Goal: Share content: Share content

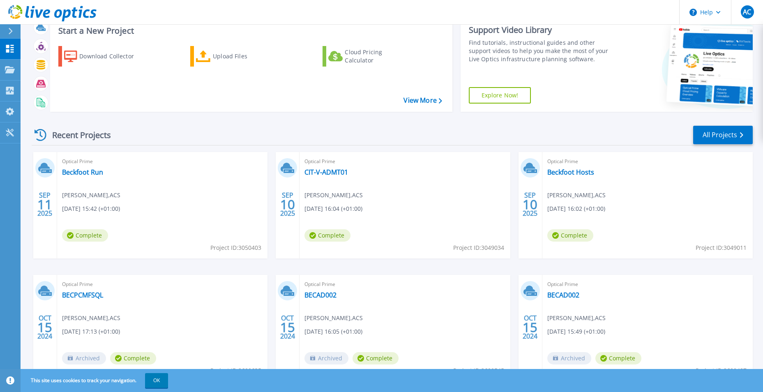
scroll to position [41, 0]
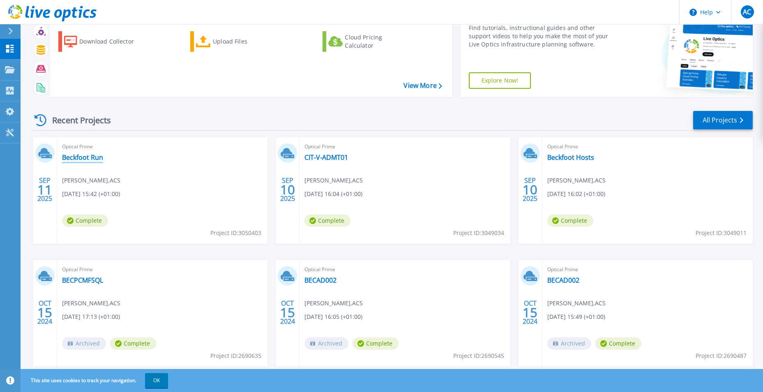
click at [69, 159] on link "Beckfoot Run" at bounding box center [82, 157] width 41 height 8
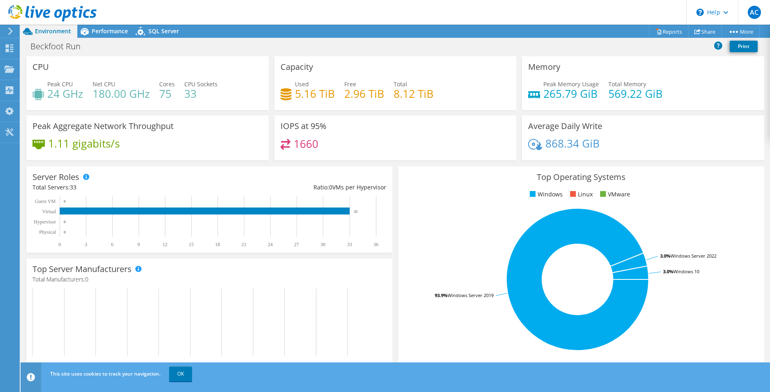
click at [112, 24] on header "AC End User [PERSON_NAME] [PERSON_NAME][EMAIL_ADDRESS][DOMAIN_NAME] ACS My Prof…" at bounding box center [385, 12] width 770 height 25
click at [112, 28] on span "Performance" at bounding box center [110, 31] width 36 height 8
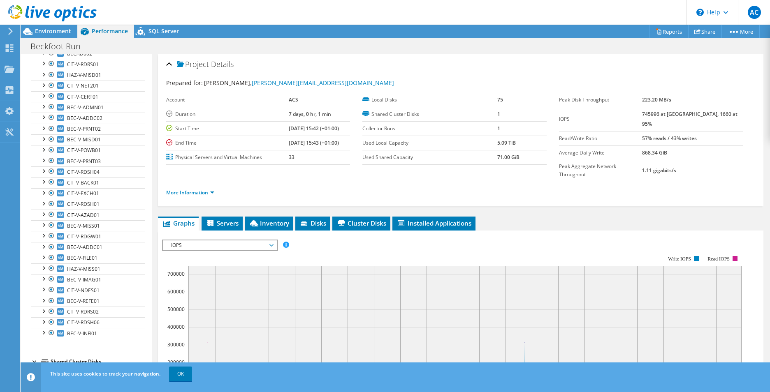
scroll to position [141, 0]
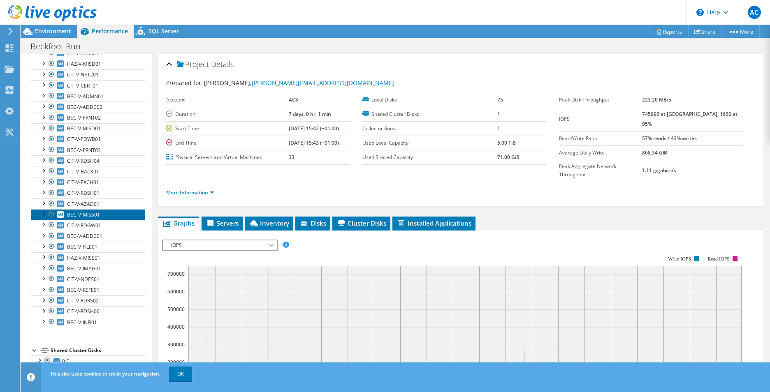
click at [87, 216] on span "BEC-V-MISS01" at bounding box center [83, 214] width 33 height 7
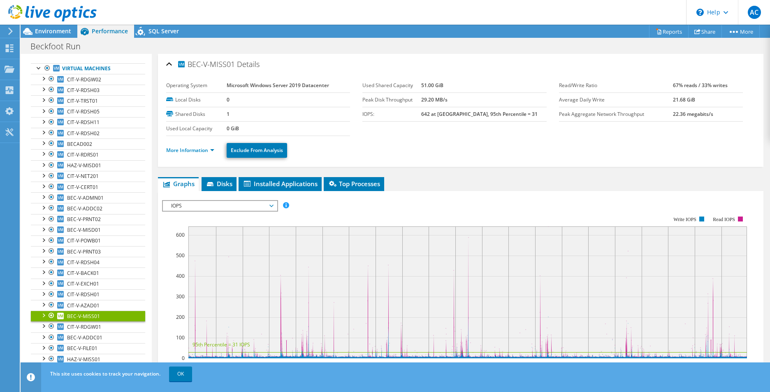
scroll to position [0, 0]
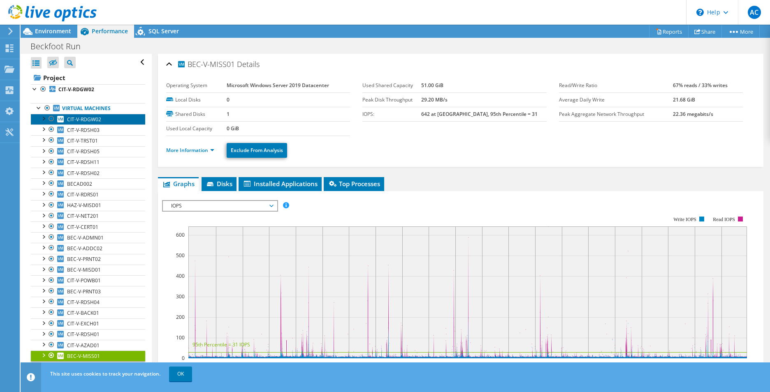
click at [79, 123] on link "CIT-V-RDGW02" at bounding box center [88, 119] width 114 height 11
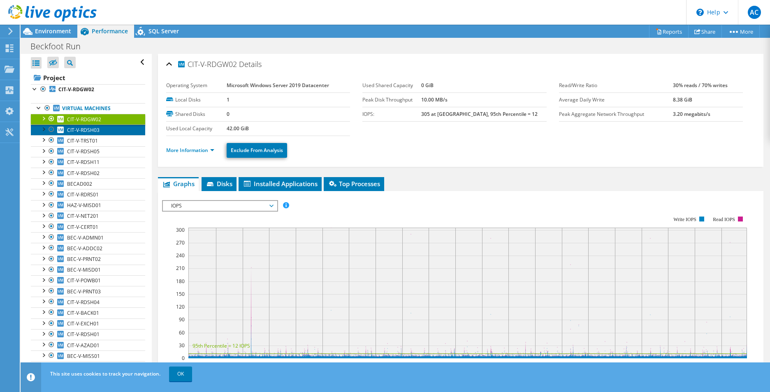
click at [86, 132] on span "CIT-V-RDSH03" at bounding box center [83, 130] width 32 height 7
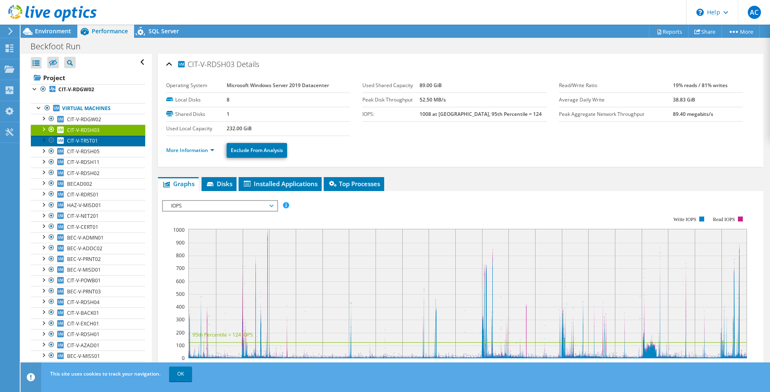
click at [85, 141] on span "CIT-V-TRST01" at bounding box center [82, 140] width 31 height 7
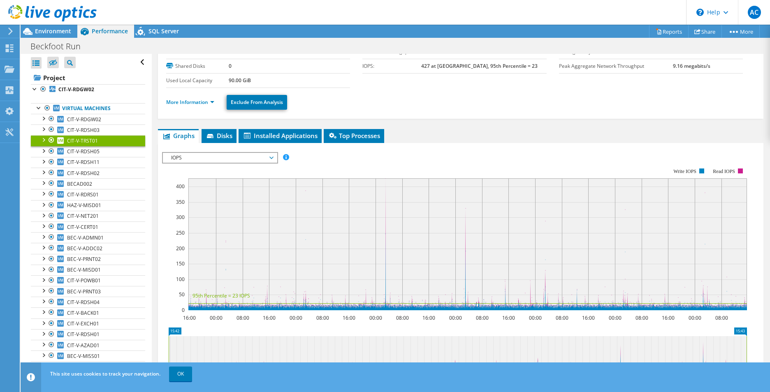
scroll to position [123, 0]
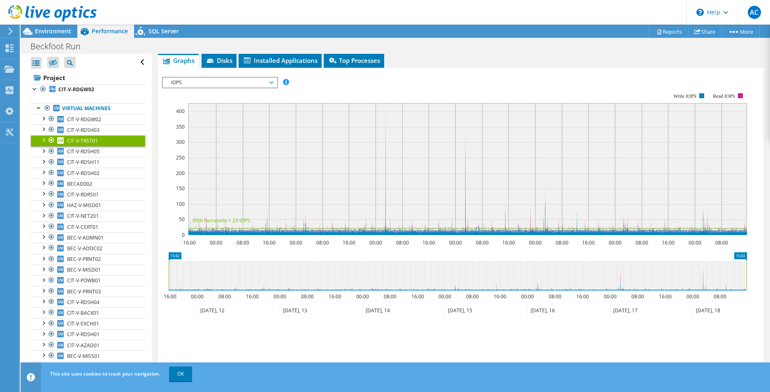
drag, startPoint x: 184, startPoint y: 280, endPoint x: 253, endPoint y: 280, distance: 69.1
click at [253, 280] on icon at bounding box center [458, 276] width 578 height 30
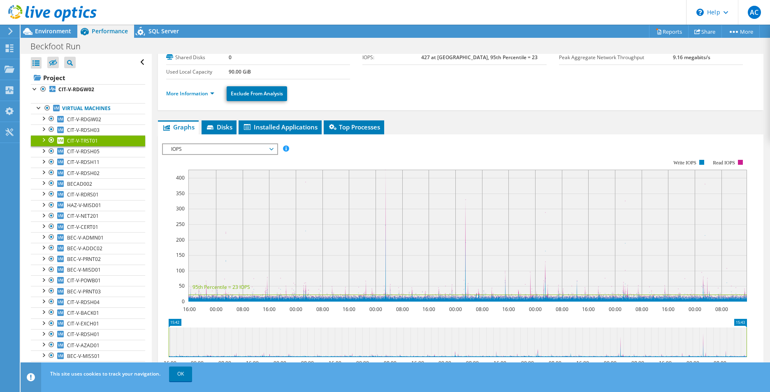
scroll to position [41, 0]
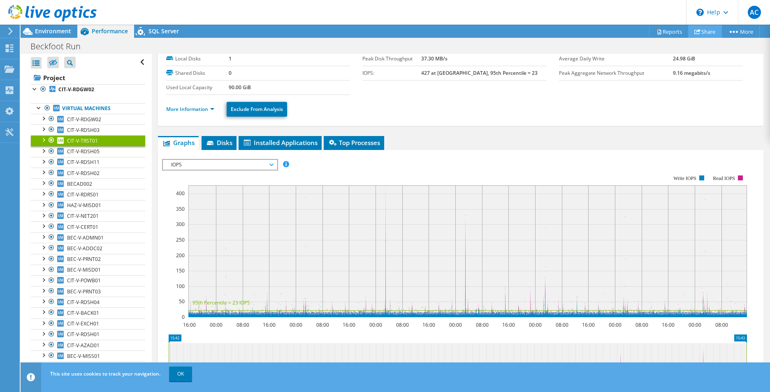
click at [705, 36] on link "Share" at bounding box center [705, 31] width 34 height 13
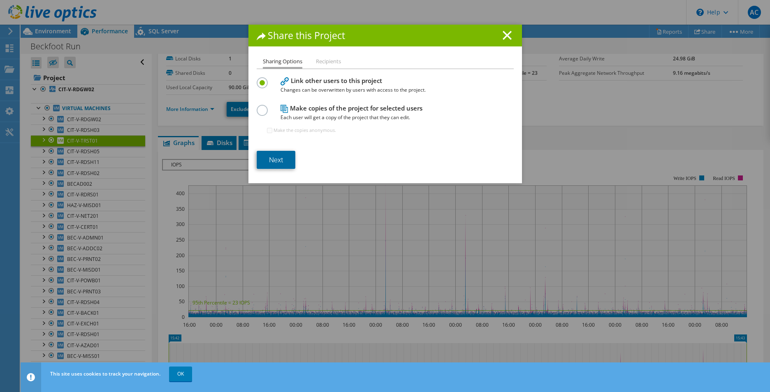
click at [264, 158] on link "Next" at bounding box center [276, 160] width 39 height 18
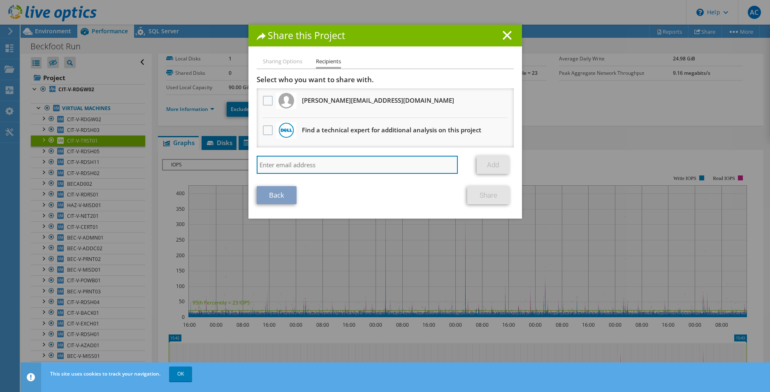
click at [296, 162] on input "search" at bounding box center [357, 165] width 201 height 18
type input "[PERSON_NAME][EMAIL_ADDRESS][PERSON_NAME][DOMAIN_NAME]"
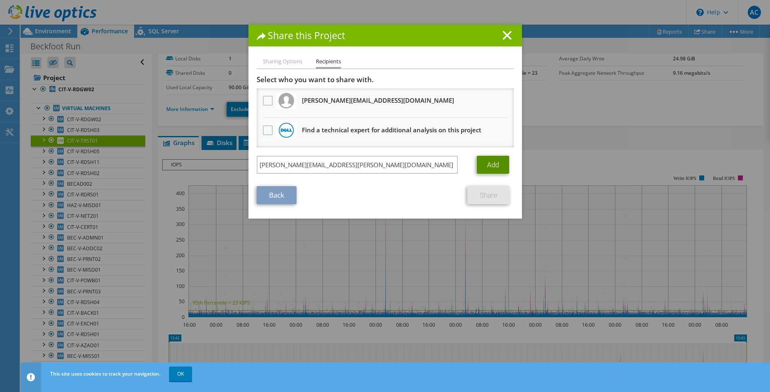
click at [500, 161] on link "Add" at bounding box center [492, 165] width 32 height 18
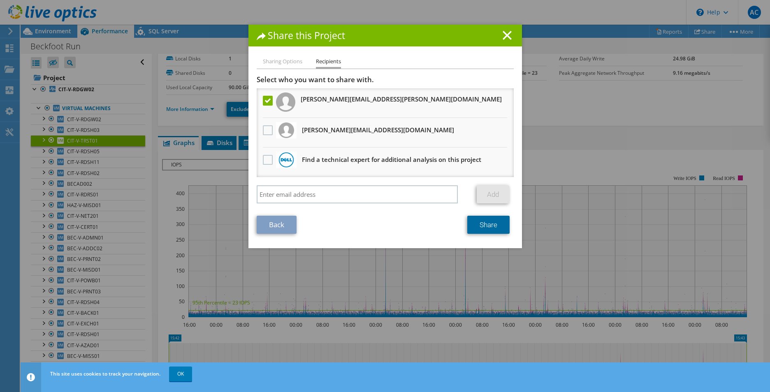
click at [479, 231] on link "Share" at bounding box center [488, 225] width 42 height 18
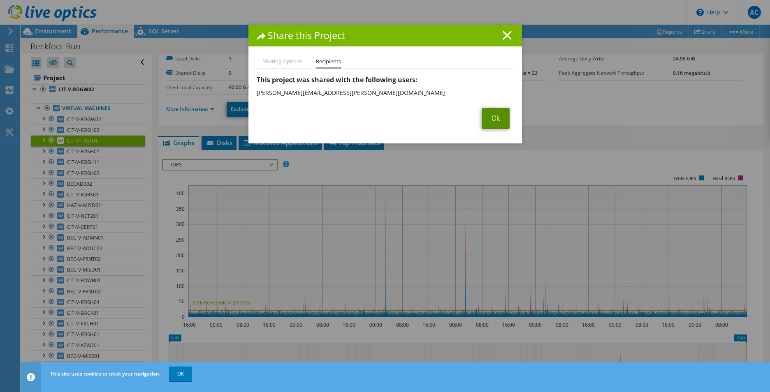
click at [489, 115] on link "Ok" at bounding box center [496, 118] width 28 height 21
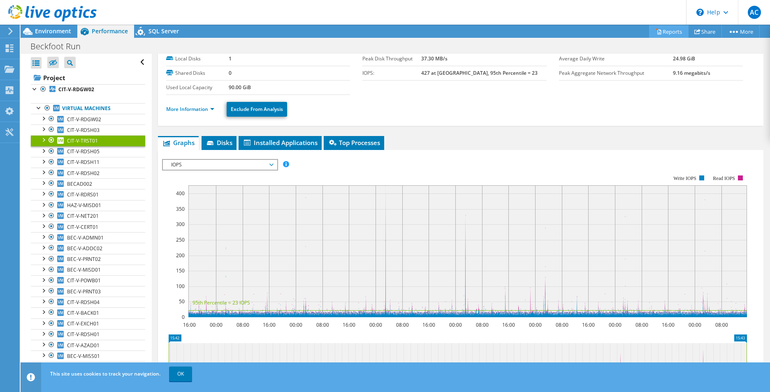
click at [657, 28] on link "Reports" at bounding box center [668, 31] width 39 height 13
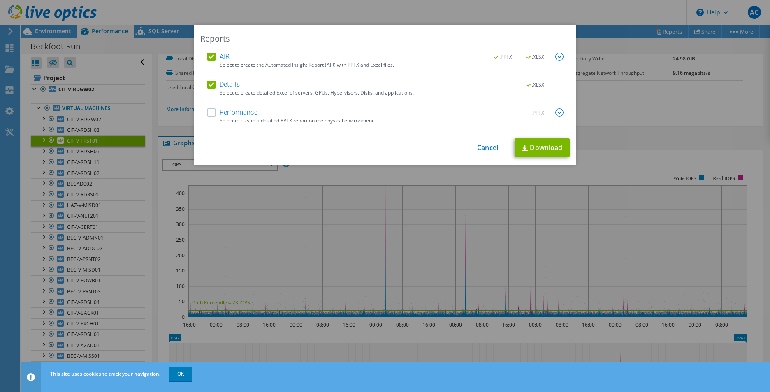
click at [226, 110] on label "Performance" at bounding box center [232, 113] width 50 height 8
click at [0, 0] on input "Performance" at bounding box center [0, 0] width 0 height 0
click at [538, 150] on link "Download" at bounding box center [541, 148] width 55 height 18
click at [446, 210] on div "Reports AIR .PPTX .XLSX Select to create the Automated Insight Report (AIR) wit…" at bounding box center [385, 196] width 770 height 343
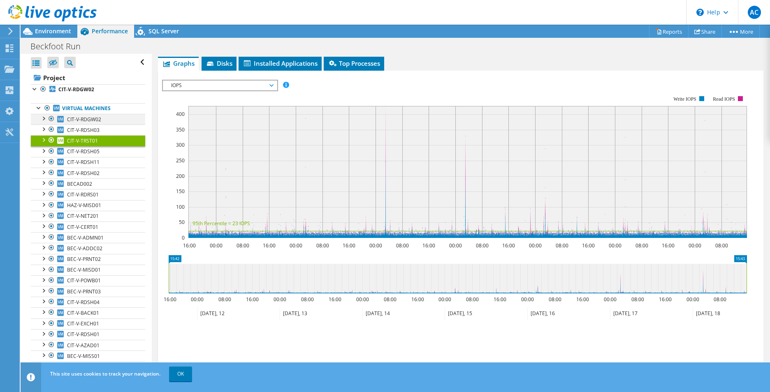
click at [43, 121] on div at bounding box center [43, 118] width 8 height 8
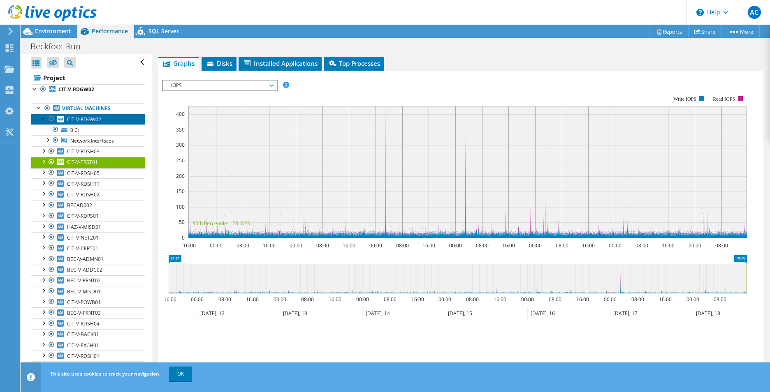
click at [64, 118] on link "CIT-V-RDGW02" at bounding box center [88, 119] width 114 height 11
